Goal: Check status: Check status

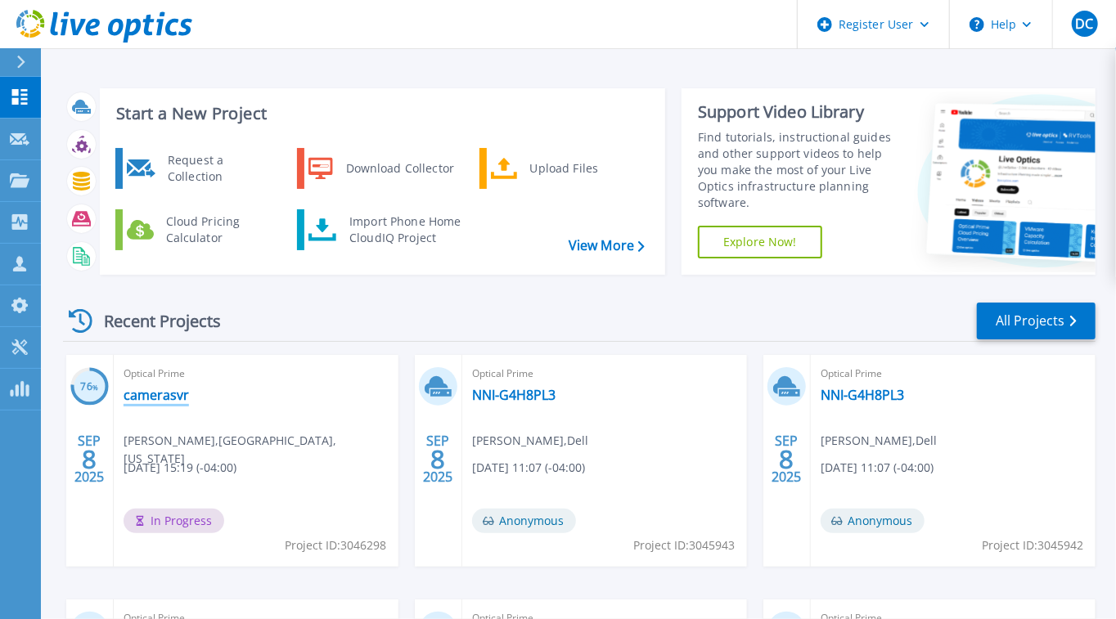
click at [165, 399] on link "camerasvr" at bounding box center [155, 395] width 65 height 16
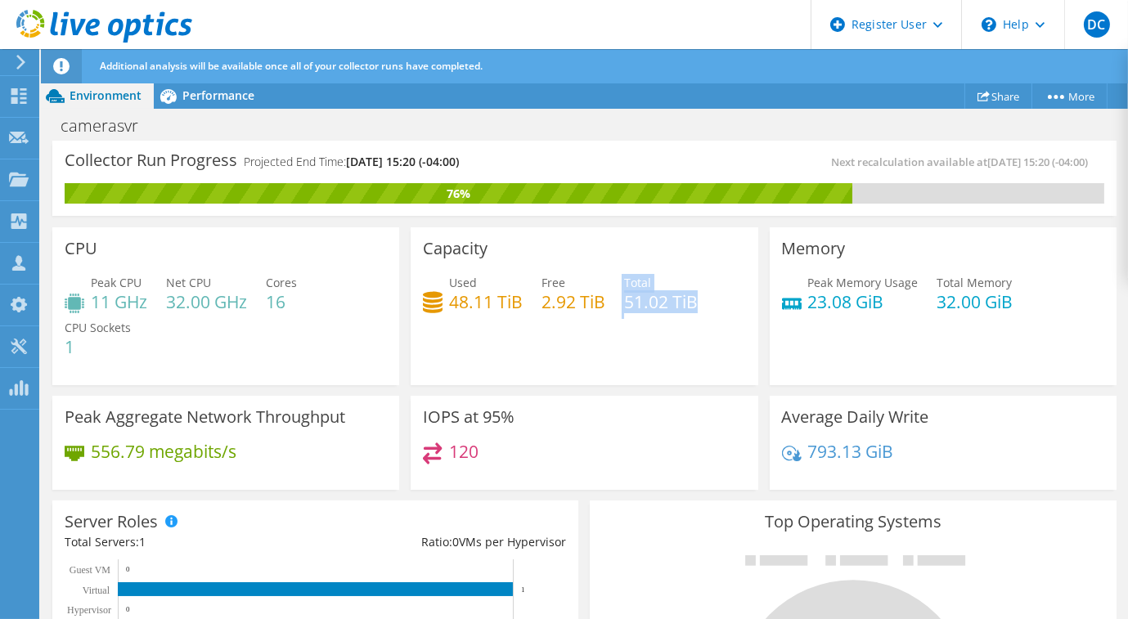
drag, startPoint x: 596, startPoint y: 307, endPoint x: 692, endPoint y: 305, distance: 95.7
click at [692, 305] on div "Used 48.11 TiB Free 2.92 TiB Total 51.02 TiB" at bounding box center [584, 300] width 322 height 53
drag, startPoint x: 692, startPoint y: 305, endPoint x: 692, endPoint y: 336, distance: 31.1
click at [692, 336] on div "Capacity Used 48.11 TiB Free 2.92 TiB Total 51.02 TiB" at bounding box center [584, 306] width 347 height 158
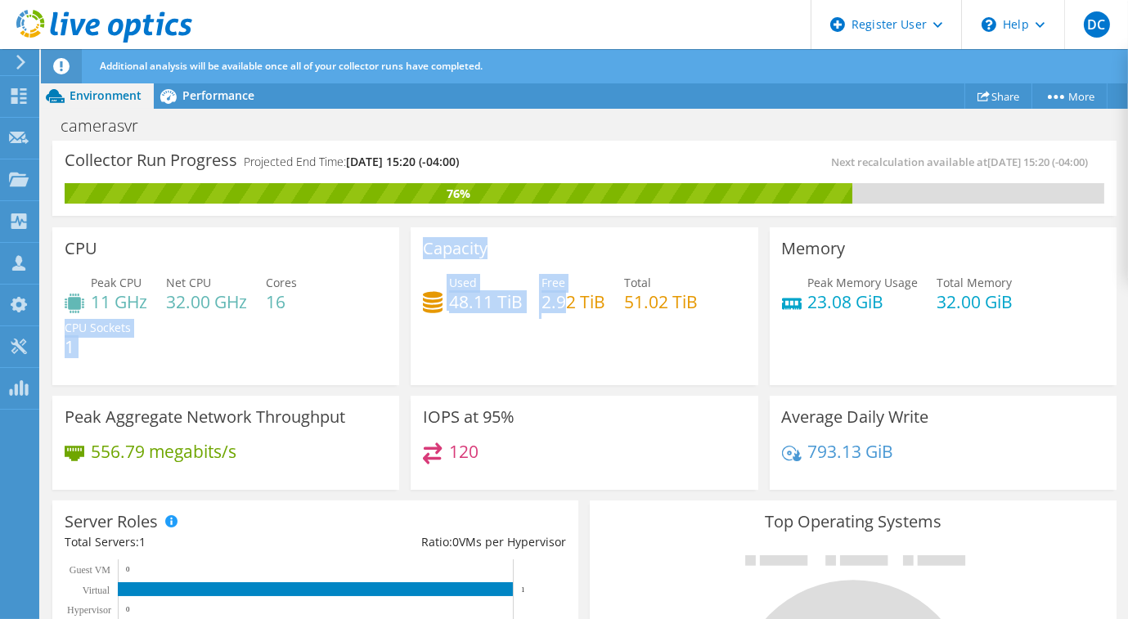
drag, startPoint x: 565, startPoint y: 312, endPoint x: 380, endPoint y: 308, distance: 184.9
click at [380, 308] on div "CPU Peak CPU 11 GHz Net CPU 32.00 GHz Cores 16 CPU Sockets 1 Capacity Used 48.1…" at bounding box center [584, 359] width 1075 height 274
drag, startPoint x: 380, startPoint y: 308, endPoint x: 630, endPoint y: 360, distance: 254.9
click at [630, 360] on div "Capacity Used 48.11 TiB Free 2.92 TiB Total 51.02 TiB" at bounding box center [584, 306] width 347 height 158
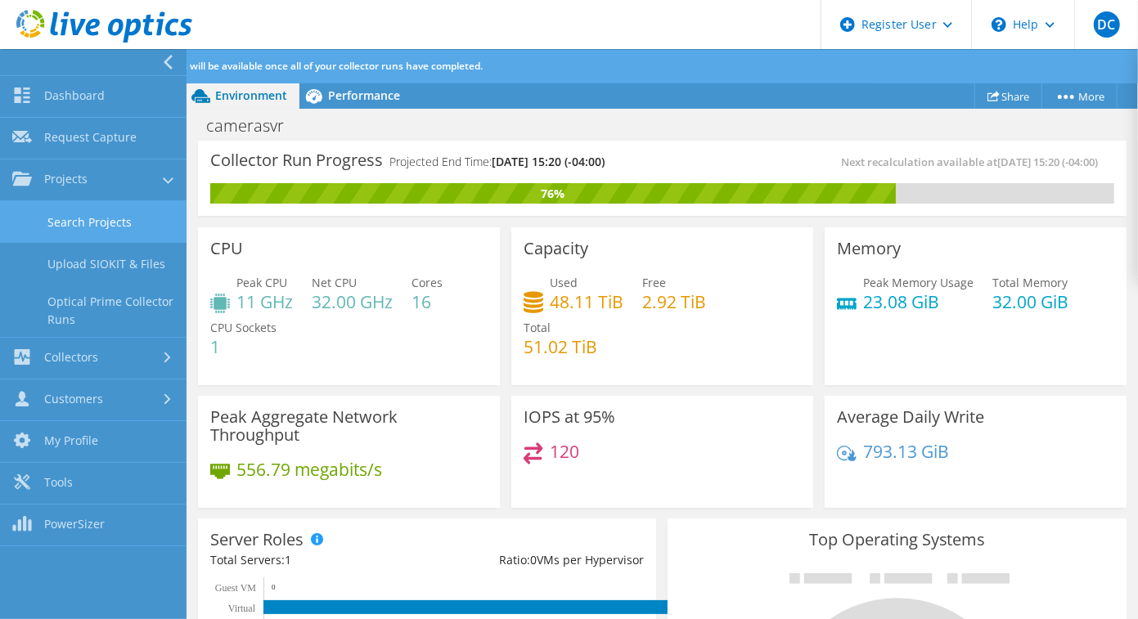
click at [116, 213] on link "Search Projects" at bounding box center [93, 222] width 186 height 42
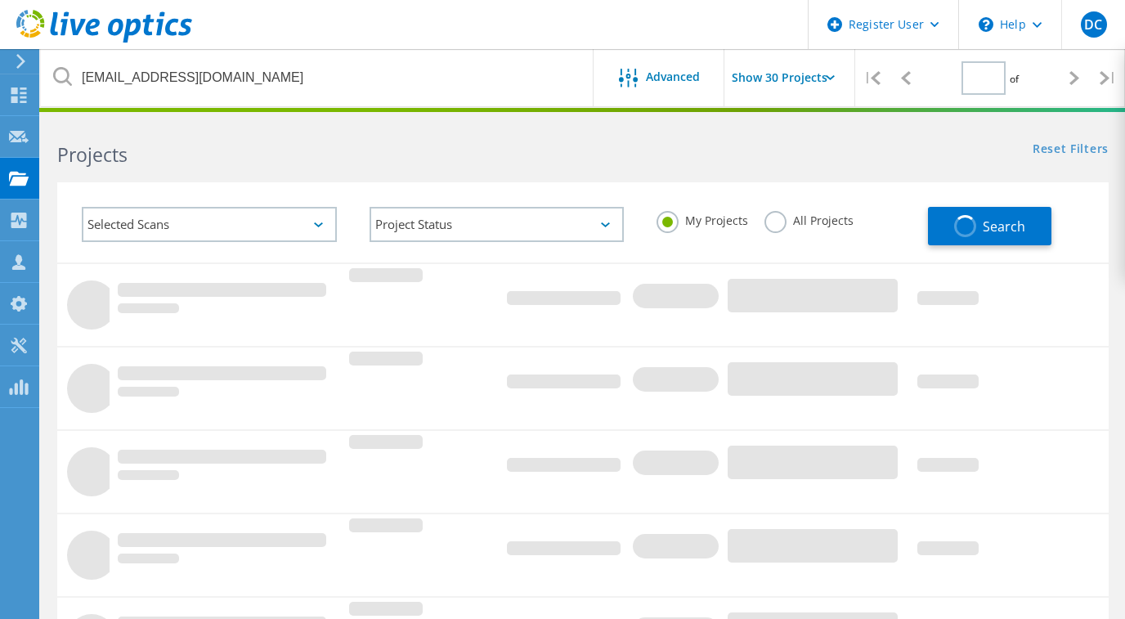
type input "1"
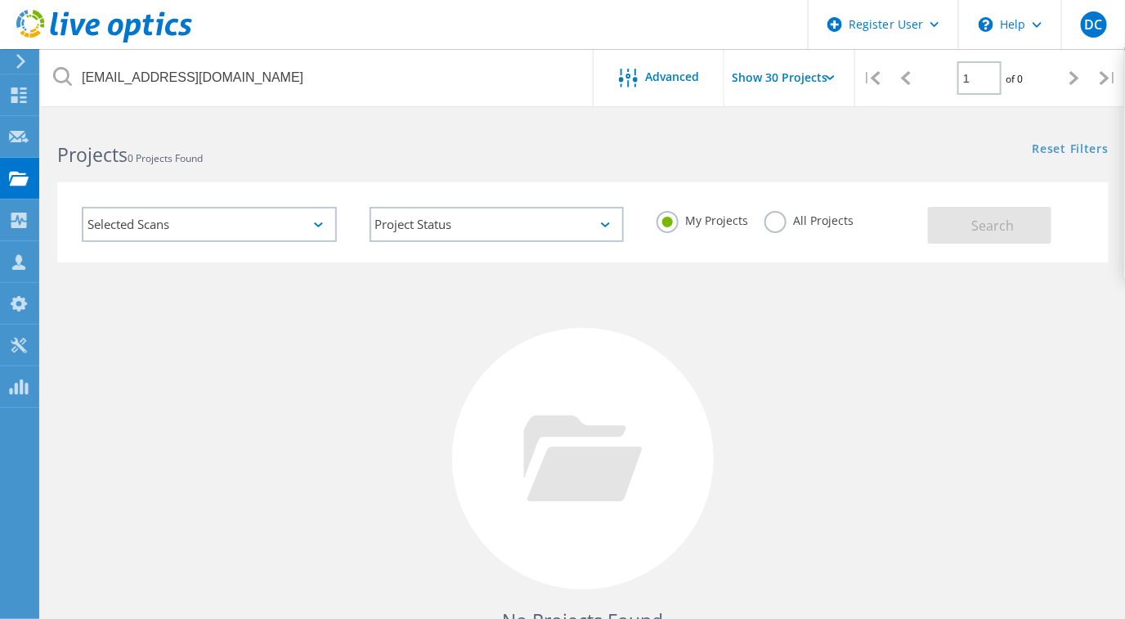
click at [777, 219] on label "All Projects" at bounding box center [809, 219] width 89 height 16
click at [0, 0] on input "All Projects" at bounding box center [0, 0] width 0 height 0
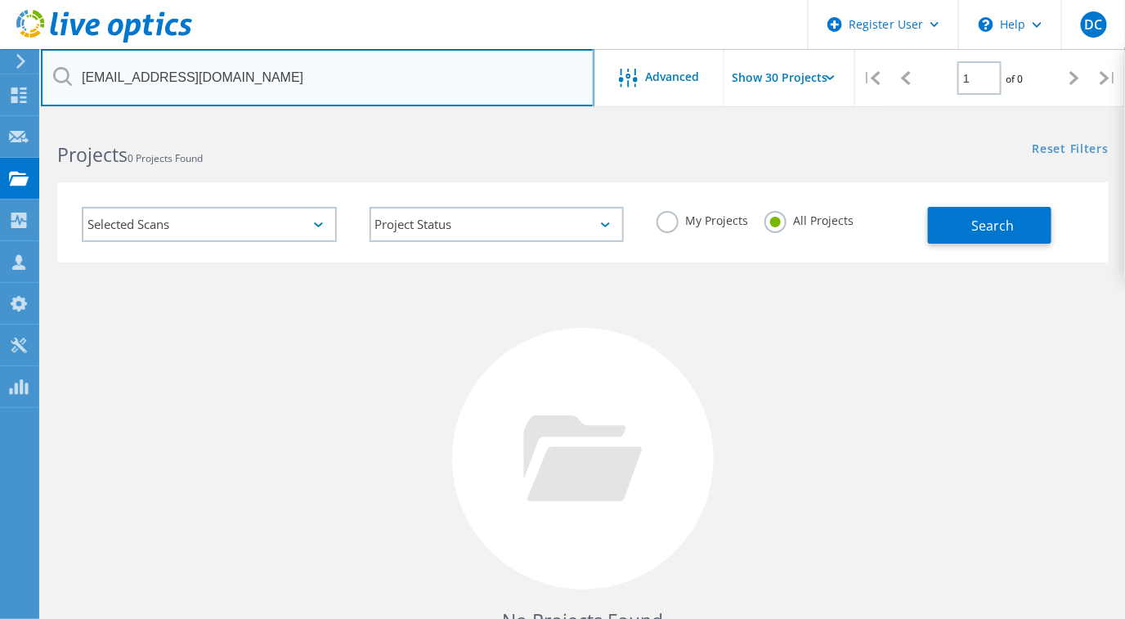
drag, startPoint x: 236, startPoint y: 71, endPoint x: 652, endPoint y: 210, distance: 438.1
click at [237, 71] on input "[EMAIL_ADDRESS][DOMAIN_NAME]" at bounding box center [318, 77] width 554 height 57
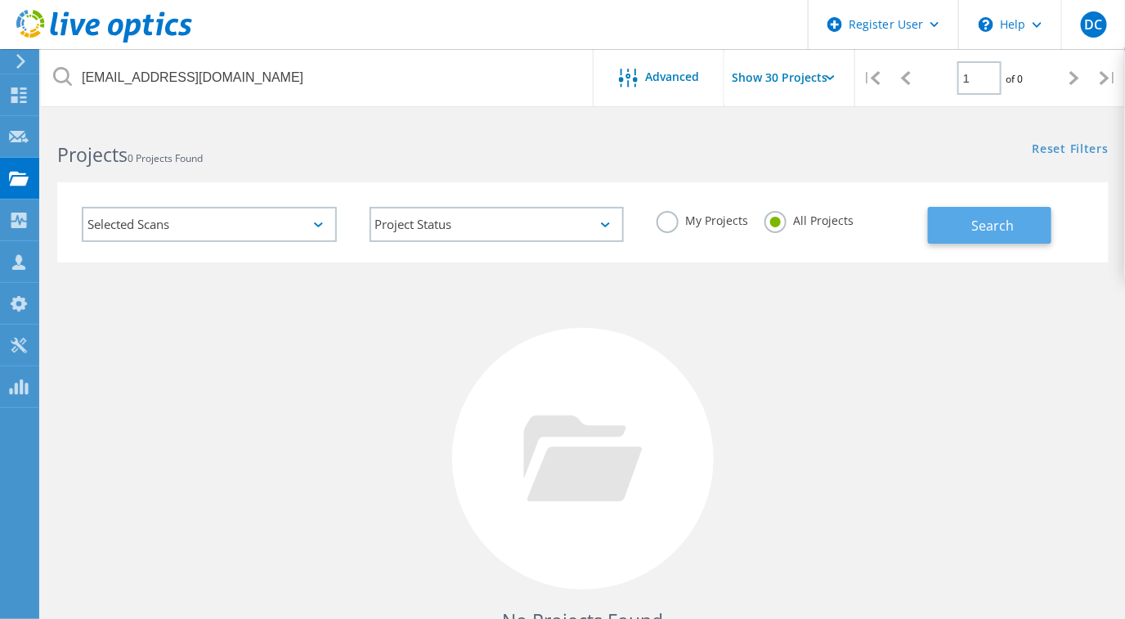
click at [988, 213] on button "Search" at bounding box center [989, 225] width 123 height 37
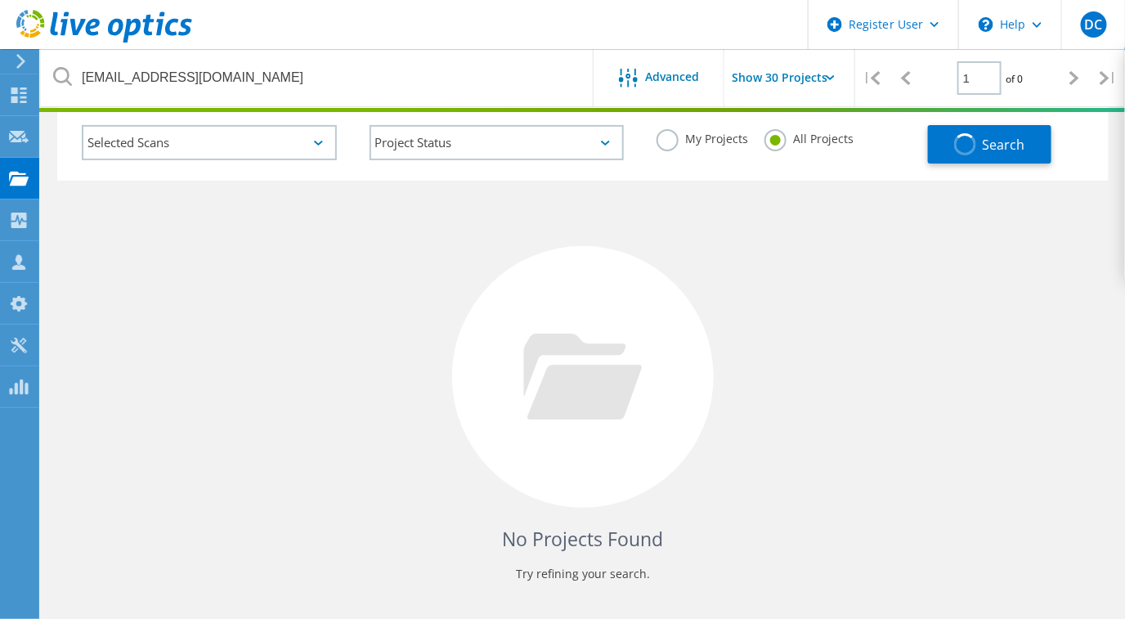
scroll to position [133, 0]
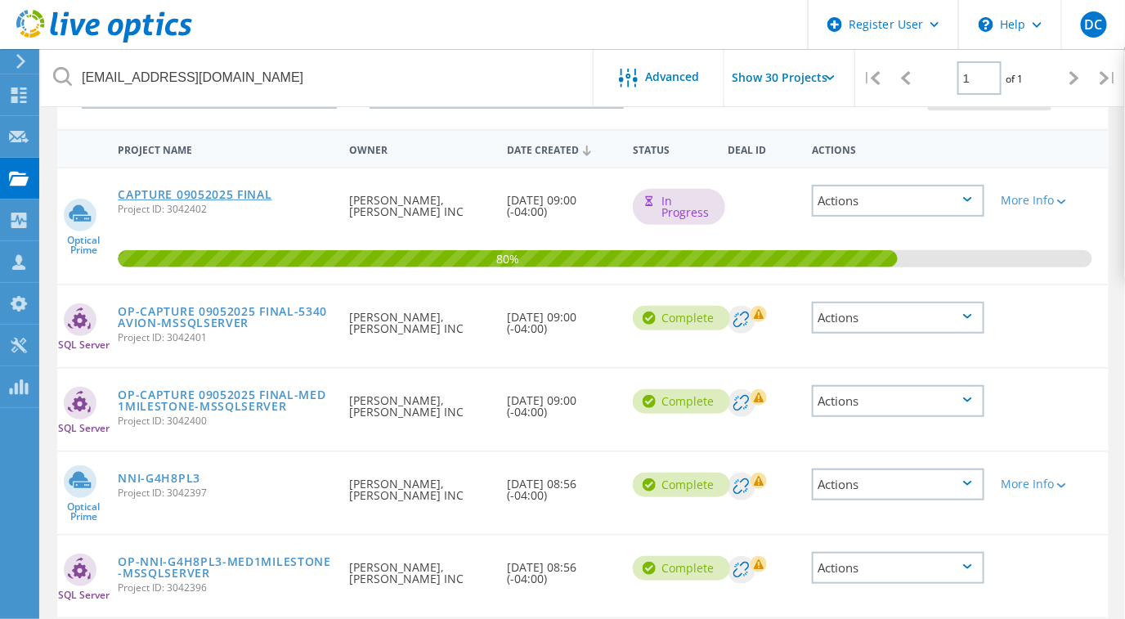
click at [182, 189] on link "CAPTURE 09052025 FINAL" at bounding box center [195, 194] width 154 height 11
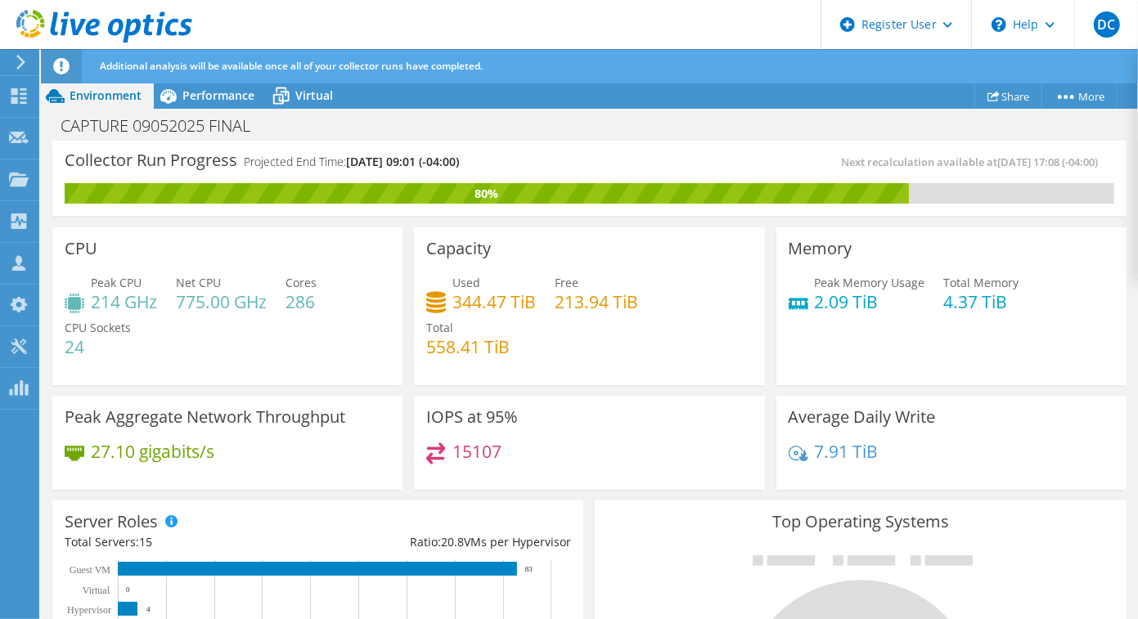
drag, startPoint x: 495, startPoint y: 123, endPoint x: 520, endPoint y: 141, distance: 31.1
click at [495, 123] on div "CAPTURE 09052025 FINAL Print" at bounding box center [589, 125] width 1097 height 30
click at [587, 396] on div "IOPS at 95% 15107" at bounding box center [589, 443] width 350 height 95
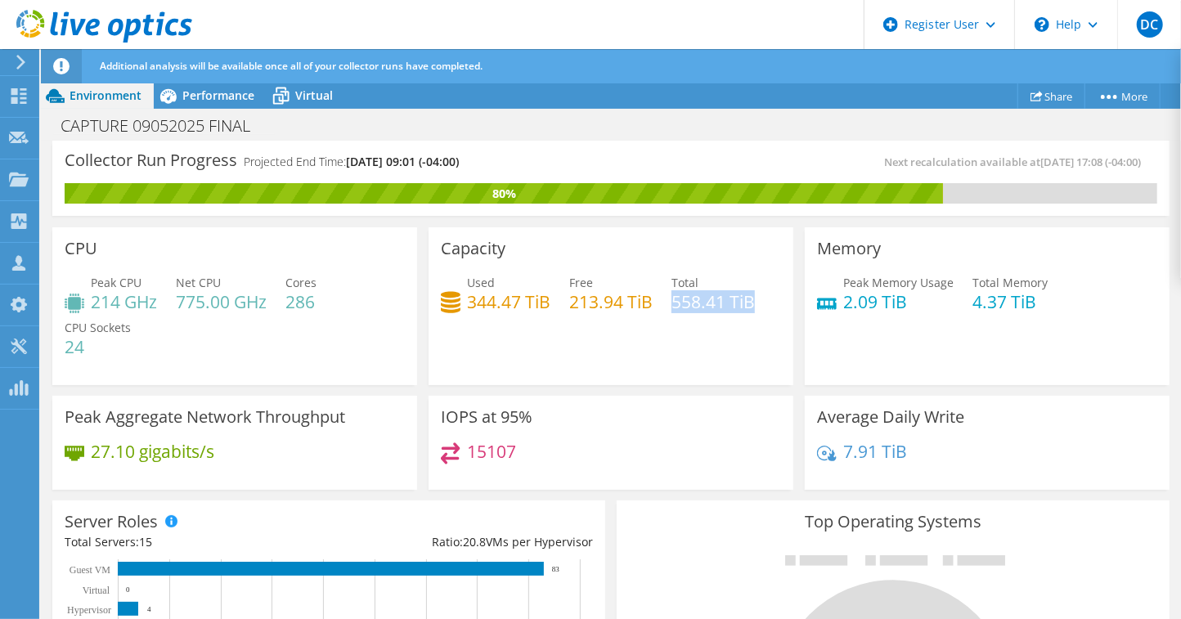
drag, startPoint x: 668, startPoint y: 298, endPoint x: 742, endPoint y: 317, distance: 76.2
click at [742, 317] on div "Used 344.47 TiB Free 213.94 TiB Total 558.41 TiB" at bounding box center [611, 300] width 340 height 53
drag, startPoint x: 742, startPoint y: 317, endPoint x: 703, endPoint y: 314, distance: 38.6
click at [735, 317] on div "Used 344.47 TiB Free 213.94 TiB Total 558.41 TiB" at bounding box center [611, 300] width 340 height 53
click at [674, 312] on div "Used 344.47 TiB Free 213.94 TiB Total 558.41 TiB" at bounding box center [611, 300] width 340 height 53
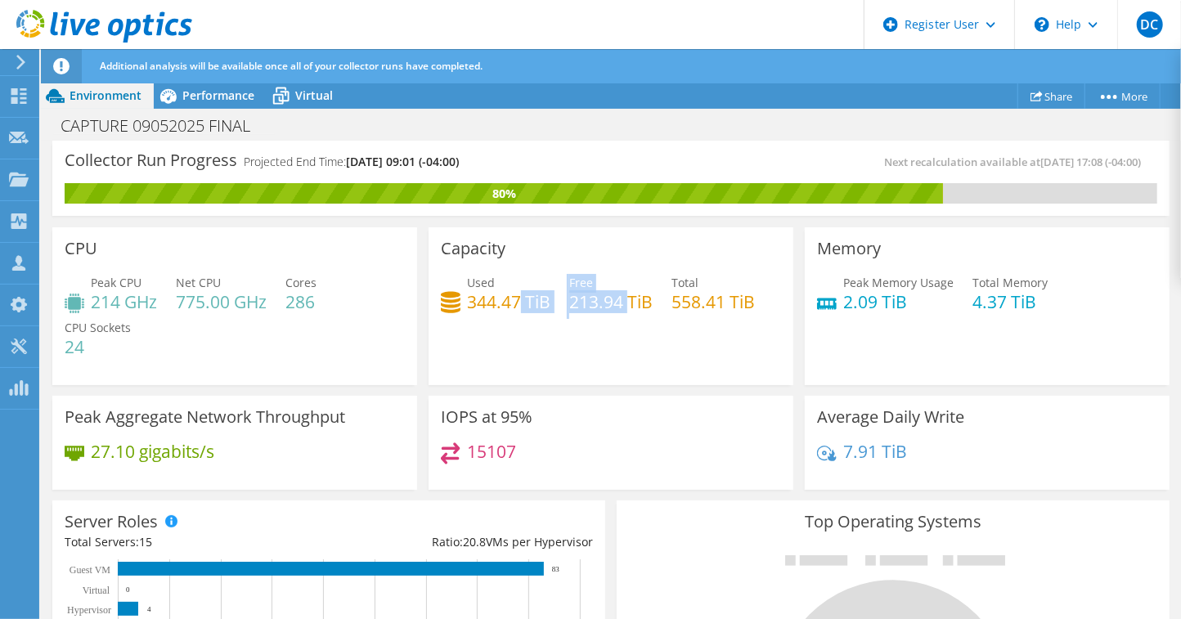
drag, startPoint x: 622, startPoint y: 305, endPoint x: 516, endPoint y: 301, distance: 106.4
click at [516, 301] on div "Used 344.47 TiB Free 213.94 TiB Total 558.41 TiB" at bounding box center [611, 300] width 340 height 53
drag, startPoint x: 516, startPoint y: 301, endPoint x: 595, endPoint y: 325, distance: 82.3
click at [595, 325] on div "Capacity Used 344.47 TiB Free 213.94 TiB Total 558.41 TiB" at bounding box center [611, 306] width 365 height 158
click at [514, 164] on div "Collector Run Progress Projected End Time: 09/10/2025, 09:01 (-04:00)" at bounding box center [338, 168] width 546 height 30
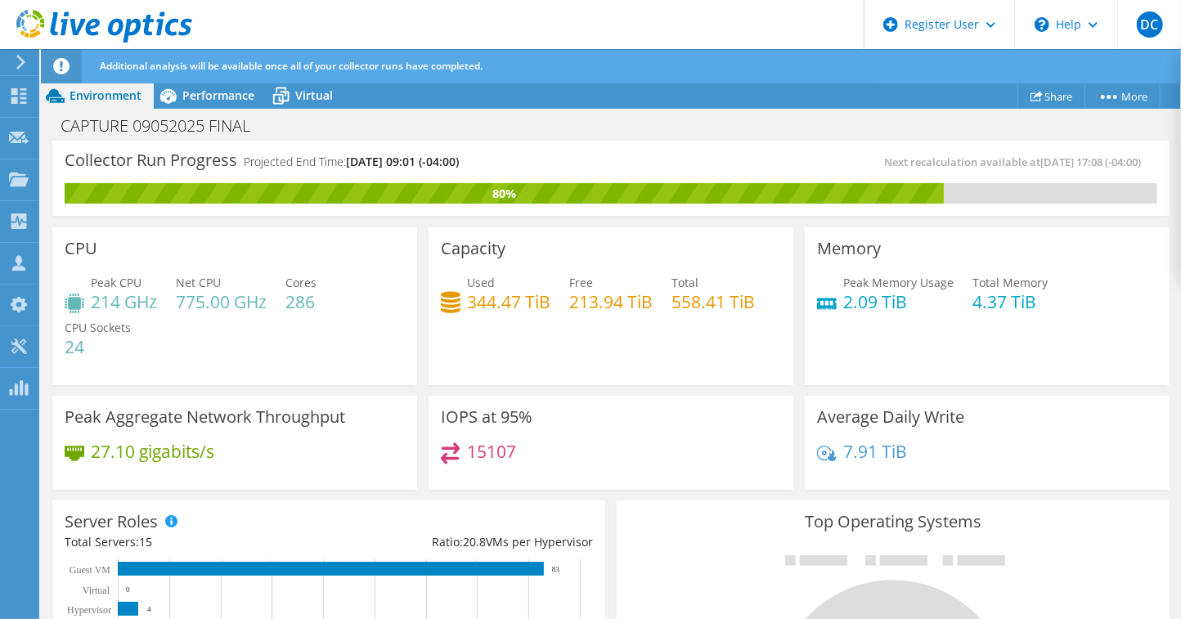
click at [535, 130] on div "CAPTURE 09052025 FINAL Print" at bounding box center [611, 125] width 1140 height 30
drag, startPoint x: 388, startPoint y: 155, endPoint x: 536, endPoint y: 155, distance: 148.8
click at [536, 155] on div "Collector Run Progress Projected End Time: 09/10/2025, 09:01 (-04:00)" at bounding box center [338, 168] width 546 height 30
drag, startPoint x: 536, startPoint y: 155, endPoint x: 521, endPoint y: 171, distance: 22.0
click at [521, 171] on div "Collector Run Progress Projected End Time: 09/10/2025, 09:01 (-04:00)" at bounding box center [338, 168] width 546 height 30
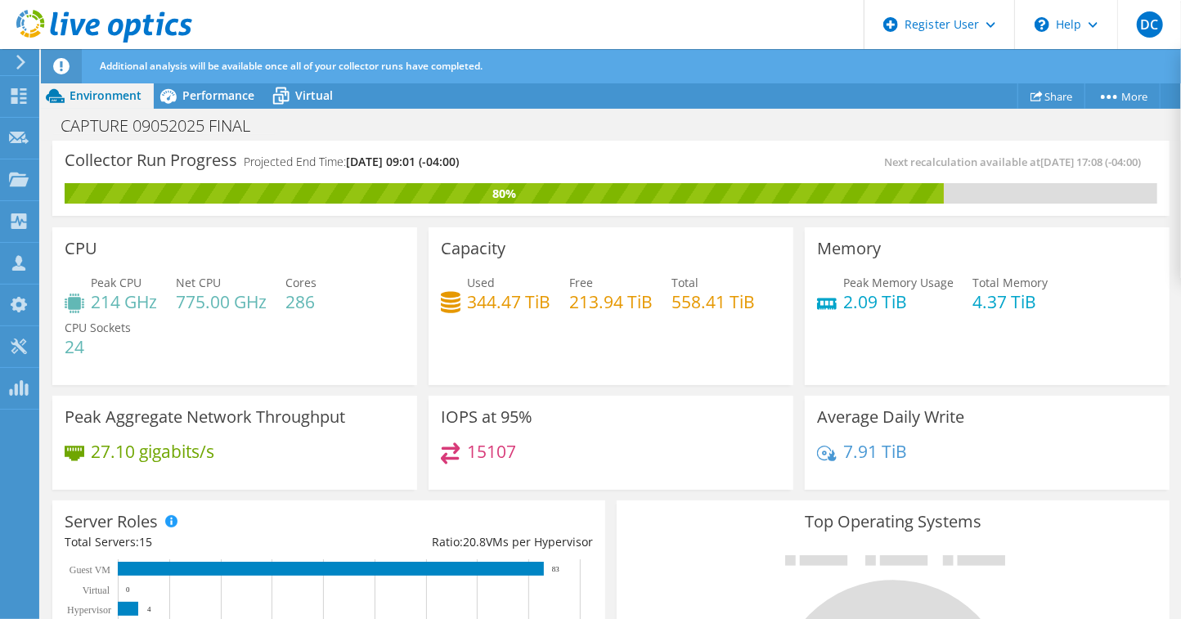
drag, startPoint x: 486, startPoint y: 160, endPoint x: 400, endPoint y: 169, distance: 86.3
click at [389, 169] on h4 "Projected End Time: 09/10/2025, 09:01 (-04:00)" at bounding box center [351, 162] width 215 height 18
drag, startPoint x: 400, startPoint y: 169, endPoint x: 496, endPoint y: 170, distance: 96.5
click at [496, 170] on div "Collector Run Progress Projected End Time: 09/10/2025, 09:01 (-04:00)" at bounding box center [338, 168] width 546 height 30
click at [576, 183] on div "80%" at bounding box center [504, 193] width 879 height 20
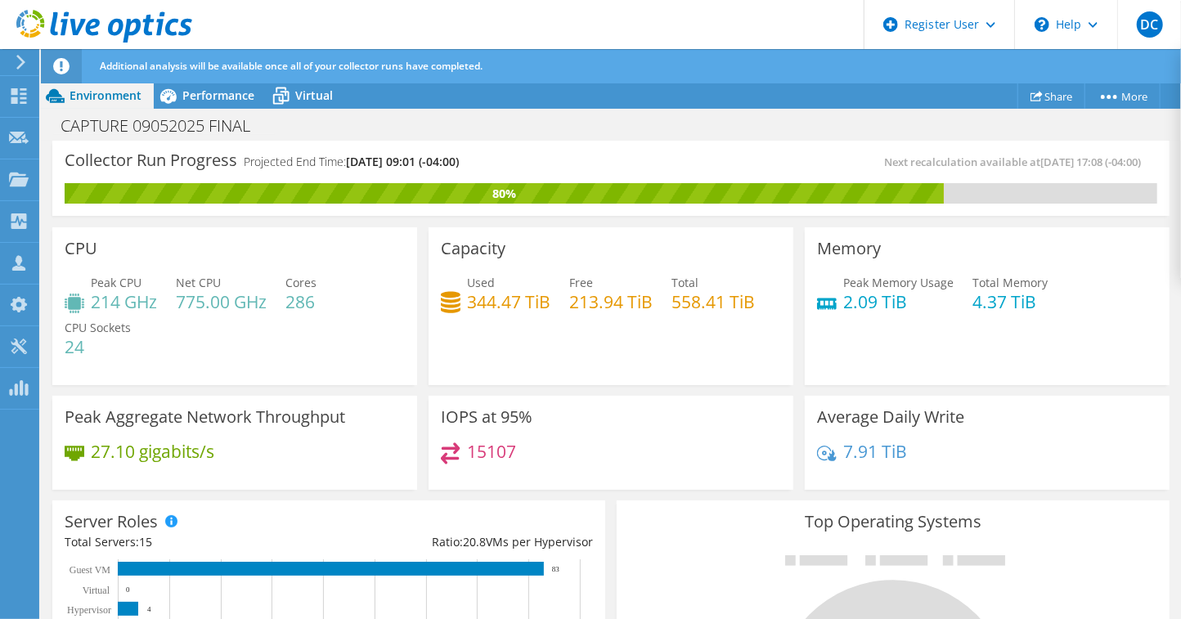
scroll to position [752, 0]
drag, startPoint x: 1168, startPoint y: 178, endPoint x: 1177, endPoint y: 202, distance: 25.4
click at [1137, 202] on div "Collector Run Progress Projected End Time: 09/10/2025, 09:01 (-04:00) Next reca…" at bounding box center [611, 381] width 1140 height 480
click at [679, 126] on div "CAPTURE 09052025 FINAL Print" at bounding box center [611, 125] width 1140 height 30
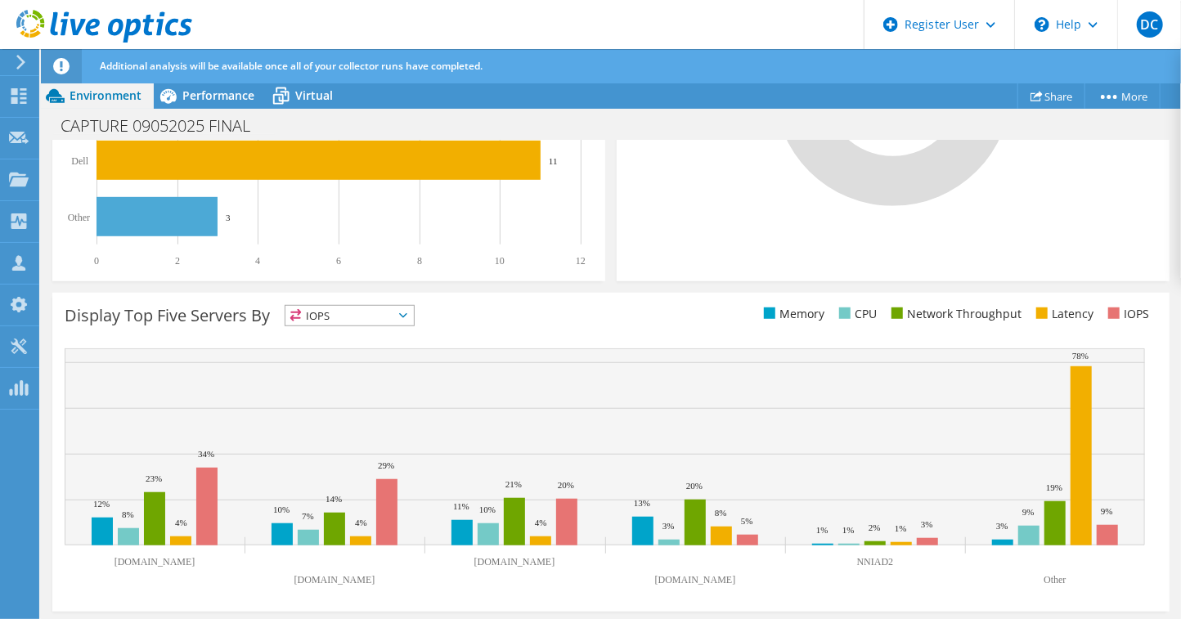
click at [943, 231] on div "Top Operating Systems Windows Linux VMware" at bounding box center [893, 86] width 553 height 392
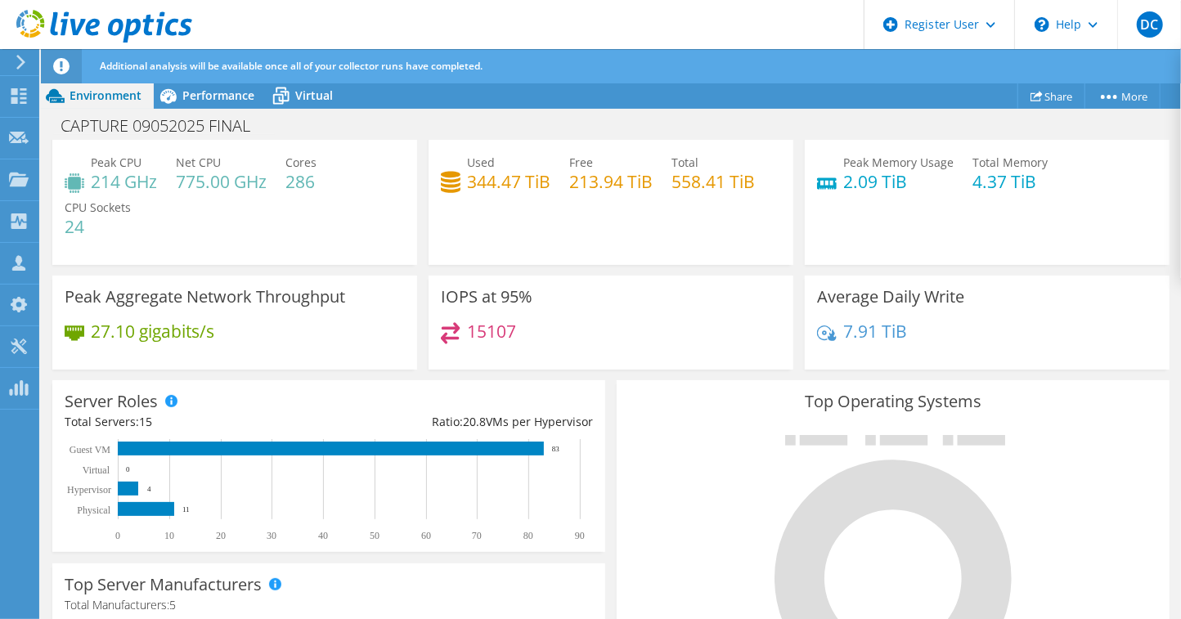
scroll to position [262, 0]
drag, startPoint x: 1081, startPoint y: 140, endPoint x: 890, endPoint y: 83, distance: 199.7
click at [1081, 140] on div "Memory Peak Memory Usage 2.09 TiB Total Memory 4.37 TiB" at bounding box center [987, 186] width 365 height 158
